Goal: Navigation & Orientation: Find specific page/section

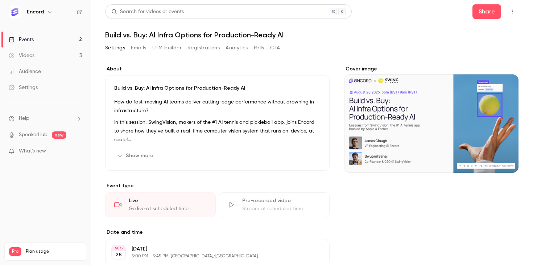
scroll to position [8, 0]
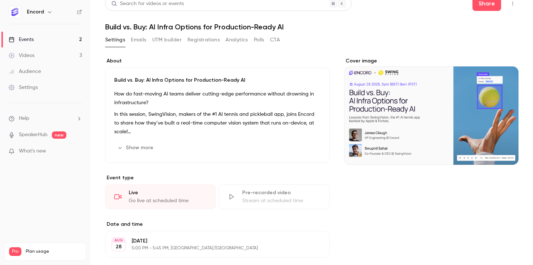
click at [65, 57] on link "Videos 3" at bounding box center [45, 55] width 91 height 16
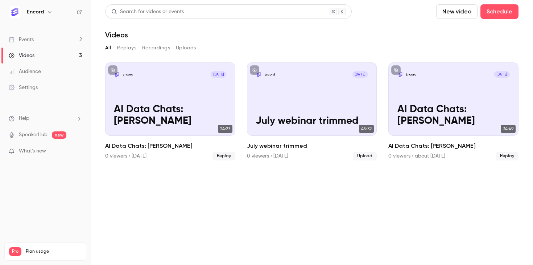
click at [77, 40] on link "Events 2" at bounding box center [45, 40] width 91 height 16
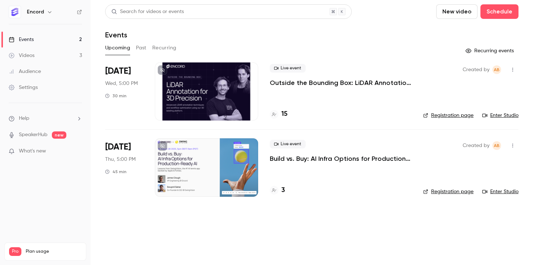
click at [147, 48] on div "Upcoming Past Recurring" at bounding box center [311, 48] width 413 height 12
click at [144, 47] on button "Past" at bounding box center [141, 48] width 11 height 12
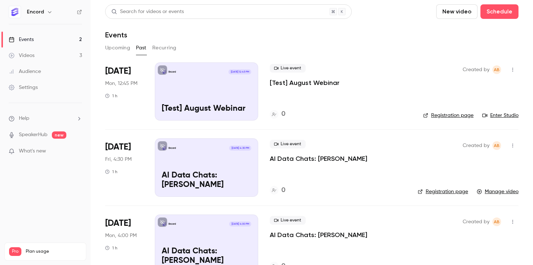
click at [159, 47] on button "Recurring" at bounding box center [164, 48] width 24 height 12
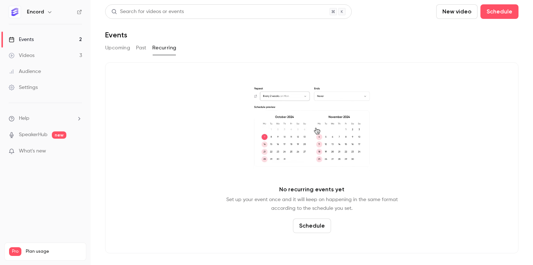
click at [143, 52] on button "Past" at bounding box center [141, 48] width 11 height 12
